Goal: Navigation & Orientation: Find specific page/section

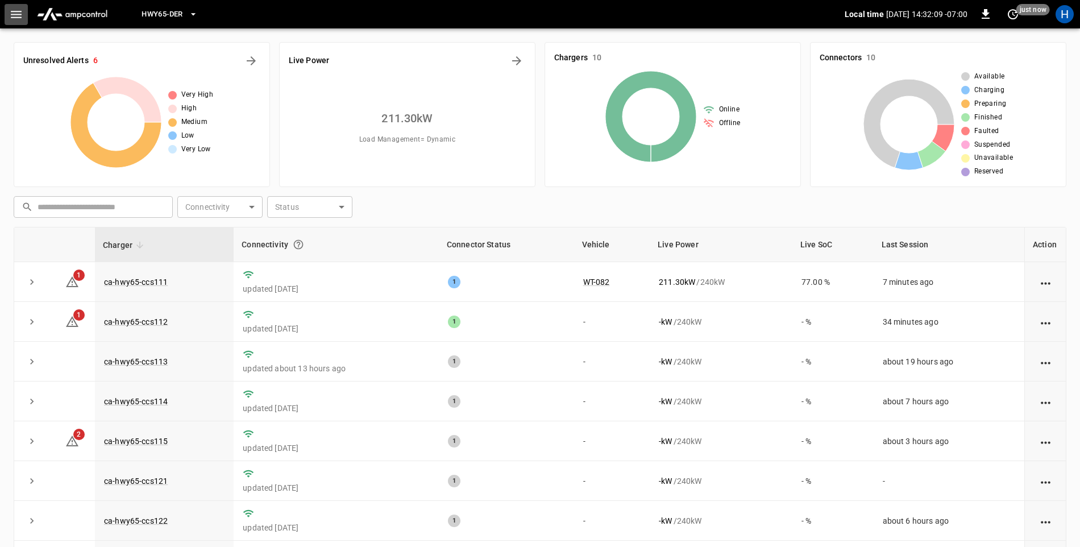
click at [20, 16] on icon "button" at bounding box center [16, 14] width 14 height 14
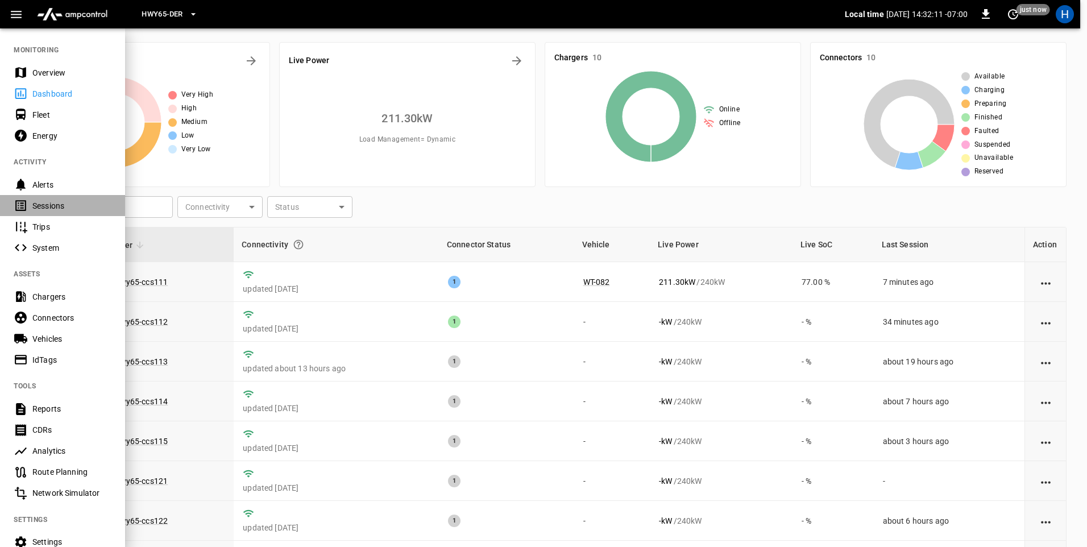
drag, startPoint x: 64, startPoint y: 206, endPoint x: 92, endPoint y: 195, distance: 29.3
click at [65, 206] on div "Sessions" at bounding box center [71, 205] width 79 height 11
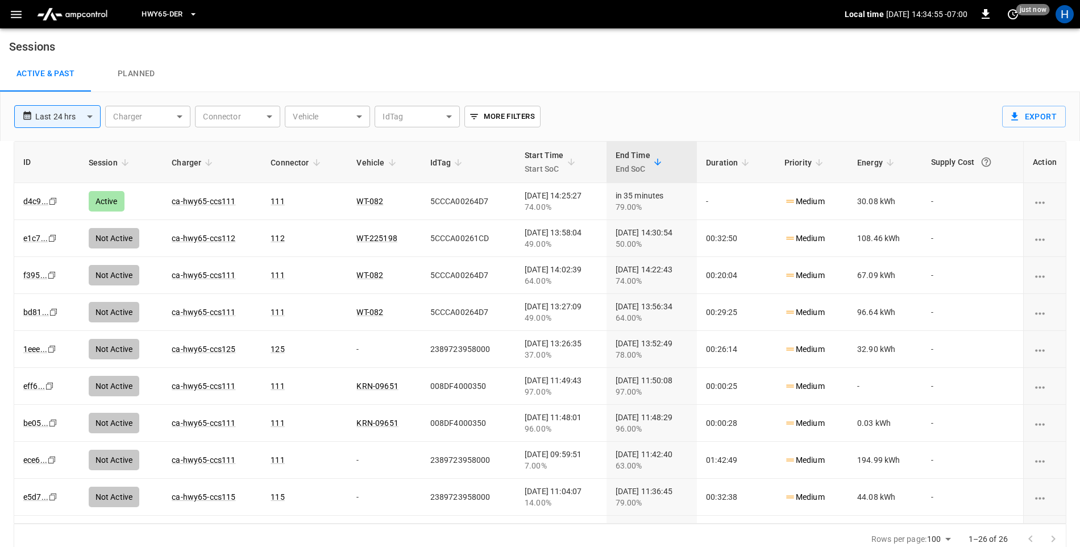
click at [15, 20] on icon "button" at bounding box center [16, 14] width 14 height 14
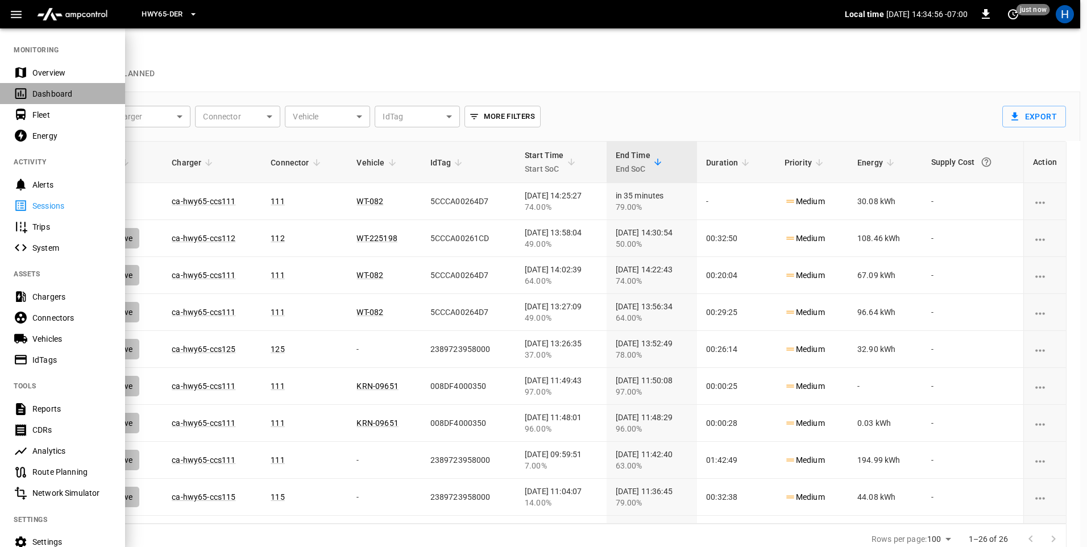
click at [67, 96] on div "Dashboard" at bounding box center [71, 93] width 79 height 11
